Goal: Task Accomplishment & Management: Manage account settings

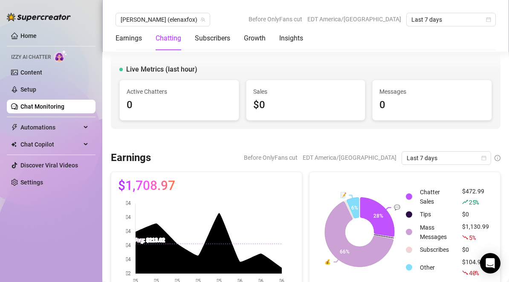
scroll to position [259, 0]
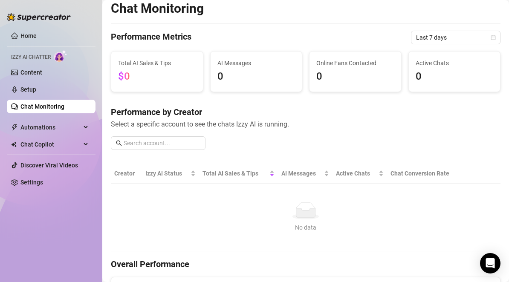
scroll to position [7, 0]
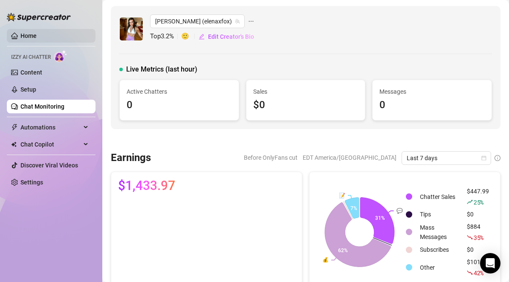
click at [29, 39] on link "Home" at bounding box center [28, 35] width 16 height 7
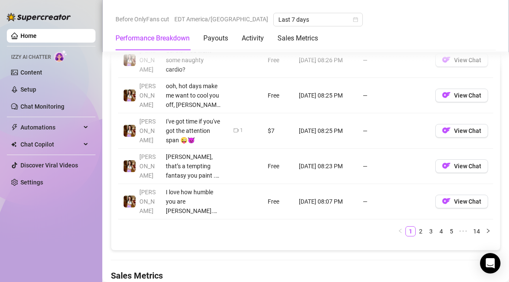
scroll to position [1024, 0]
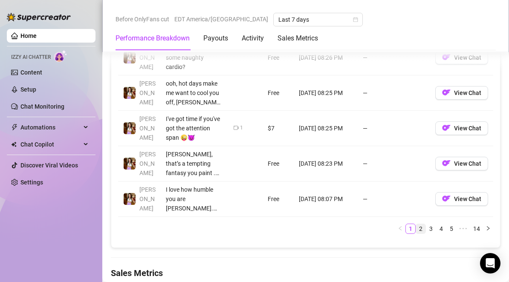
click at [416, 224] on link "2" at bounding box center [420, 228] width 9 height 9
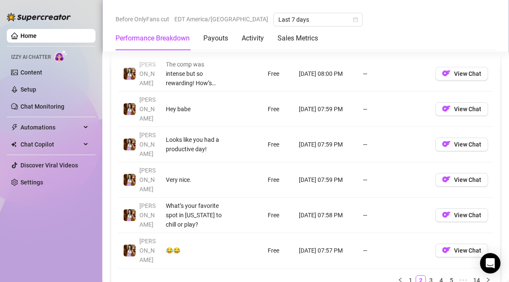
scroll to position [974, 0]
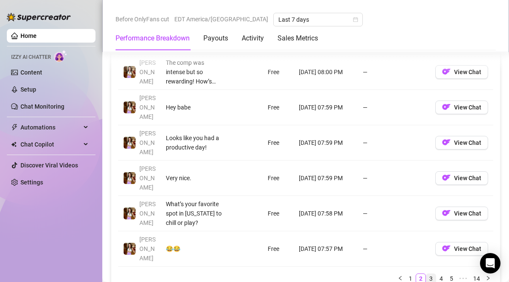
click at [427, 274] on link "3" at bounding box center [431, 278] width 9 height 9
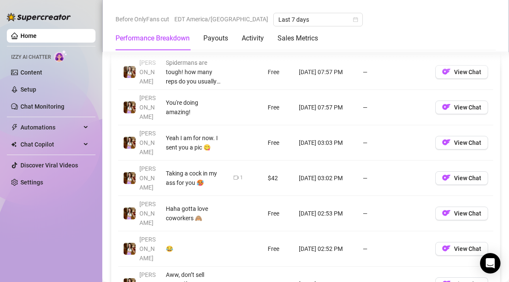
scroll to position [832, 0]
click at [454, 175] on span "View Chat" at bounding box center [467, 178] width 27 height 7
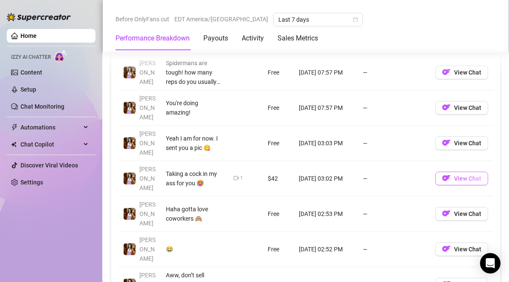
click at [454, 175] on span "View Chat" at bounding box center [467, 178] width 27 height 7
